Goal: Book appointment/travel/reservation

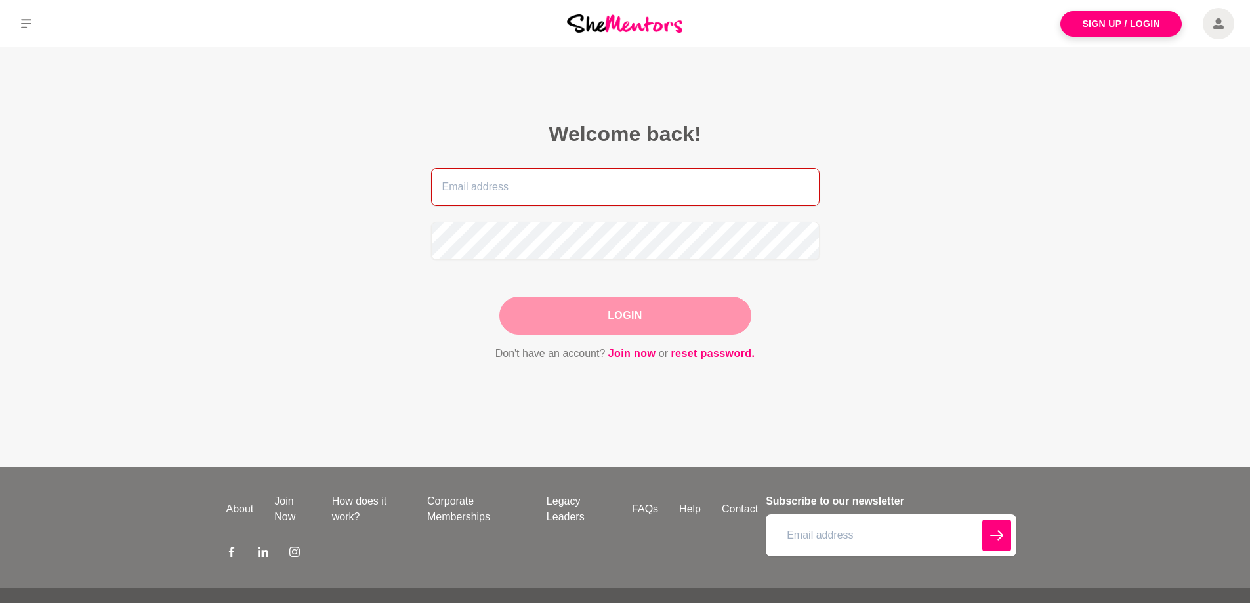
type input "[PERSON_NAME][EMAIL_ADDRESS][DOMAIN_NAME]"
click at [638, 315] on button "Login" at bounding box center [625, 316] width 252 height 38
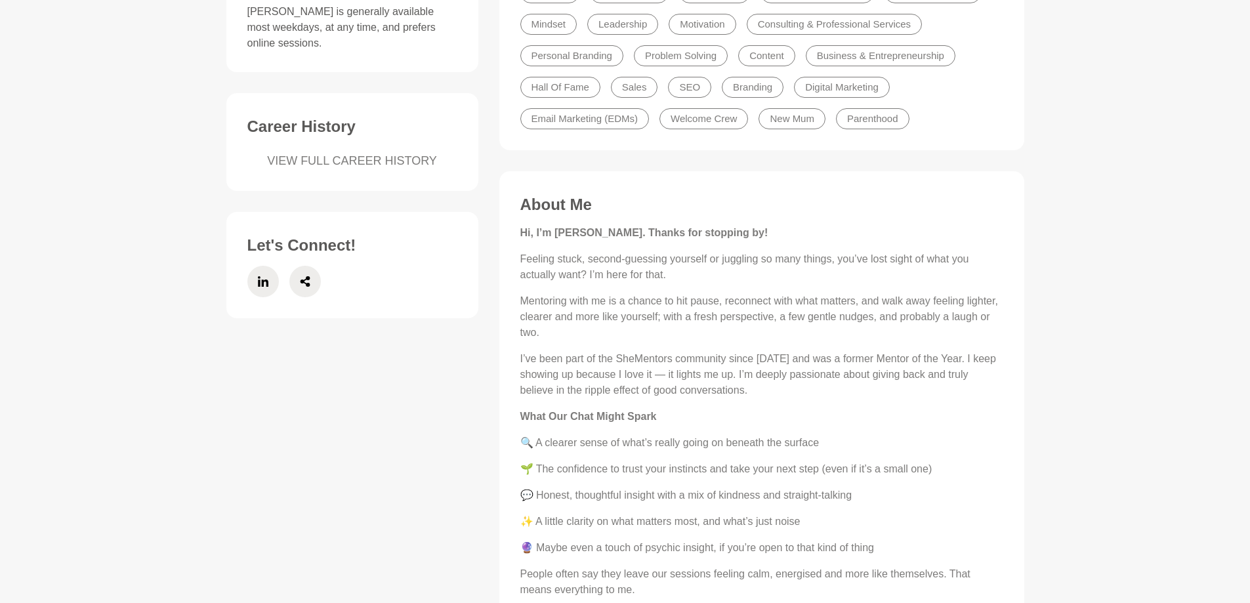
scroll to position [459, 0]
click at [378, 150] on link "VIEW FULL CAREER HISTORY" at bounding box center [352, 159] width 210 height 18
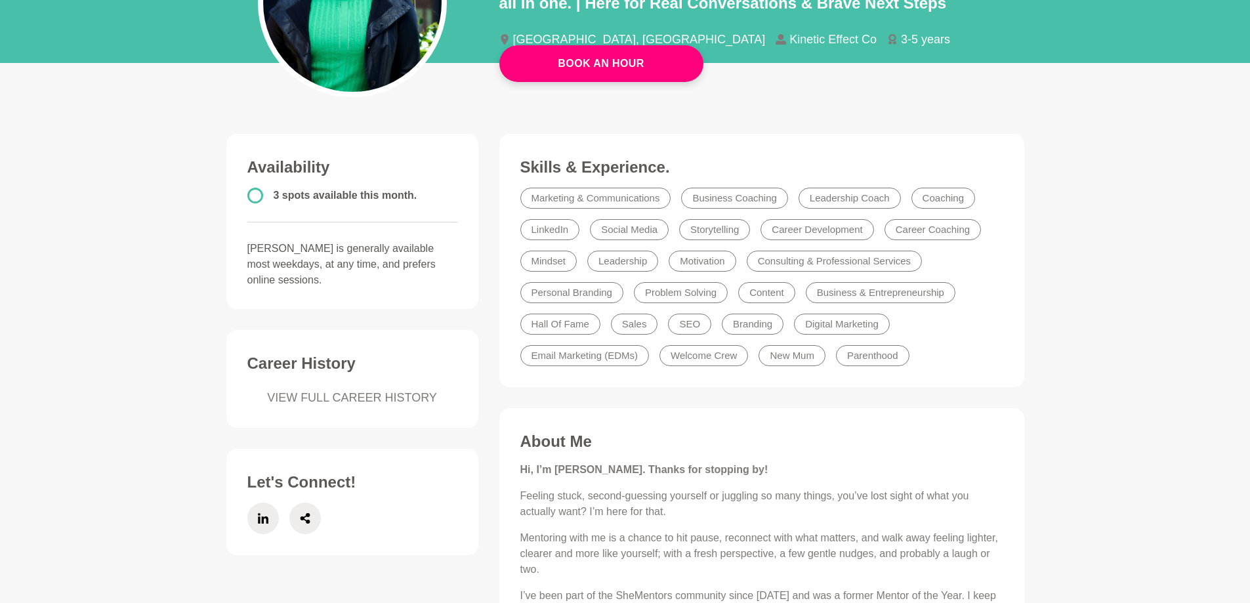
scroll to position [0, 0]
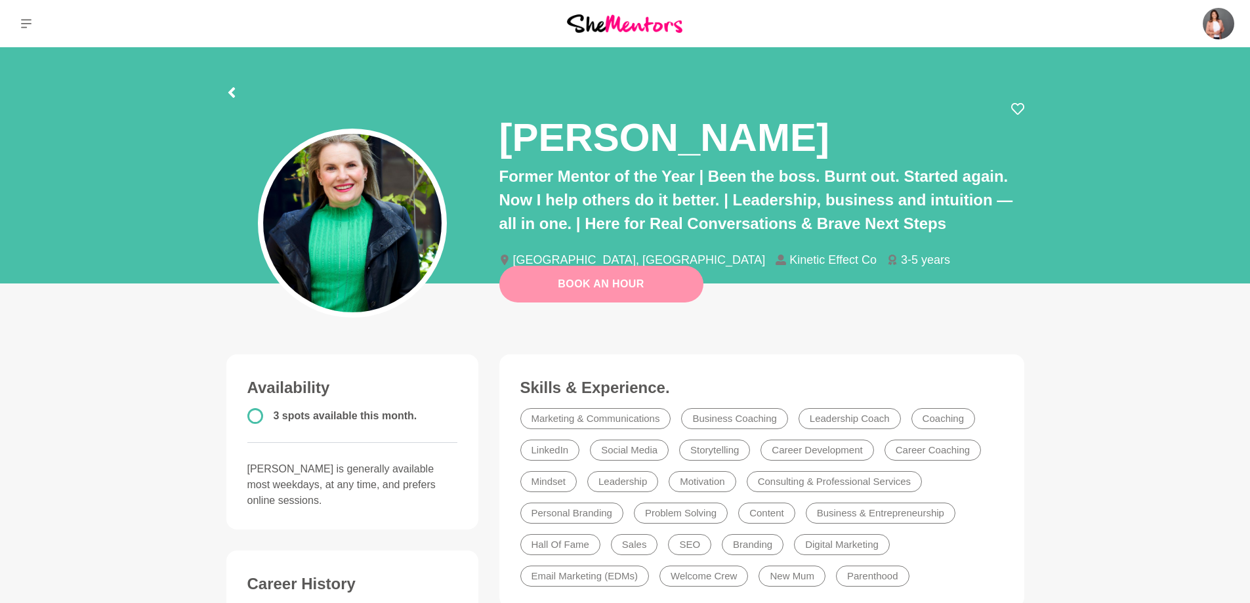
click at [622, 291] on link "Book An Hour" at bounding box center [601, 284] width 204 height 37
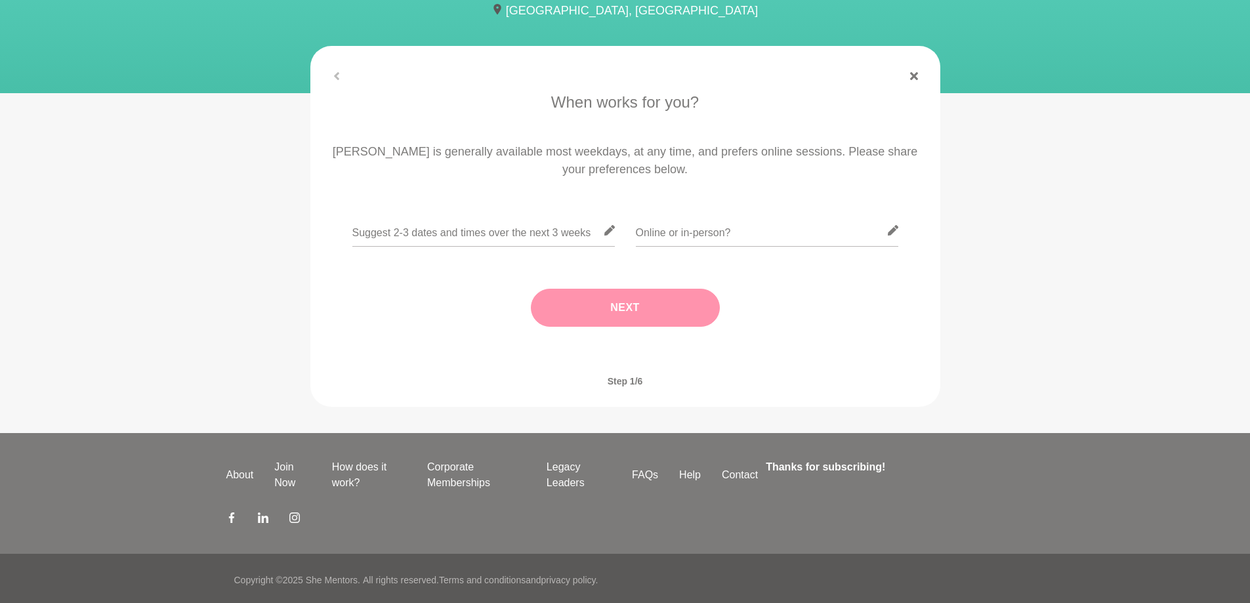
scroll to position [197, 0]
click at [678, 233] on input "text" at bounding box center [767, 230] width 263 height 32
click at [513, 234] on input "text" at bounding box center [483, 230] width 263 height 32
